Goal: Check status: Check status

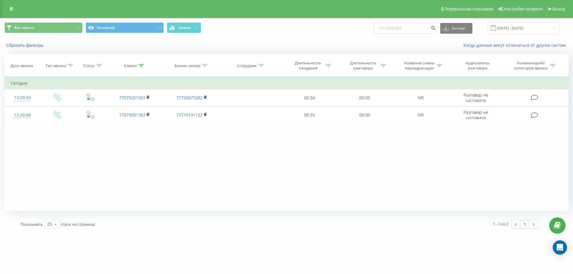
click at [358, 36] on div "Все звонки Основной График 77079201363 Экспорт .csv .xls .xlsx [DATE] - [DATE]" at bounding box center [286, 28] width 573 height 20
type input "77786657703"
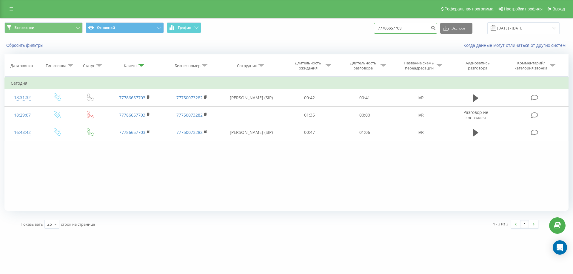
drag, startPoint x: 421, startPoint y: 29, endPoint x: 317, endPoint y: 28, distance: 103.6
click at [317, 28] on div "Все звонки Основной График 77786657703 Экспорт .csv .xls .xlsx 19.05.2025 - 19.…" at bounding box center [286, 28] width 564 height 12
paste input "079074139"
type input "77079074139"
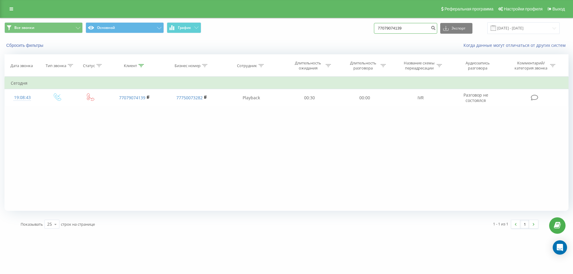
click at [389, 30] on input "77079074139" at bounding box center [405, 28] width 63 height 11
